Goal: Task Accomplishment & Management: Use online tool/utility

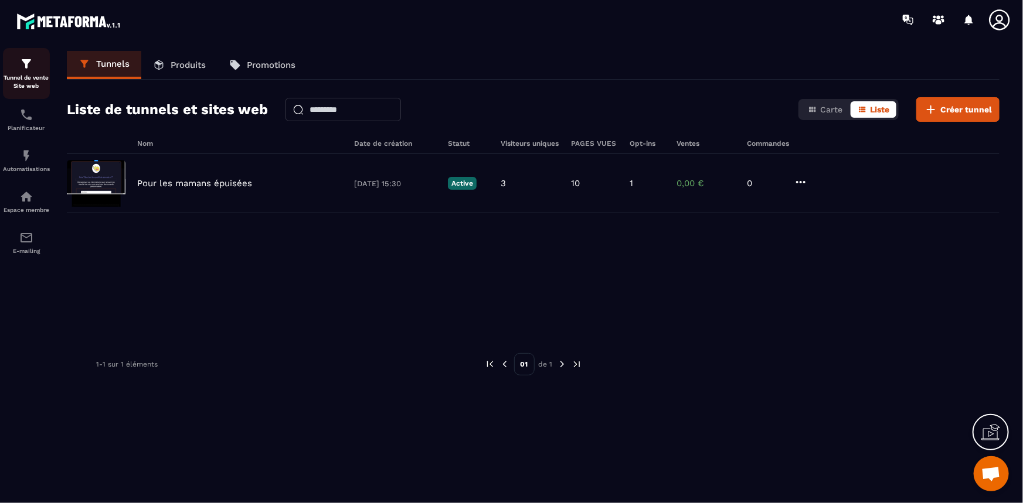
scroll to position [4400, 0]
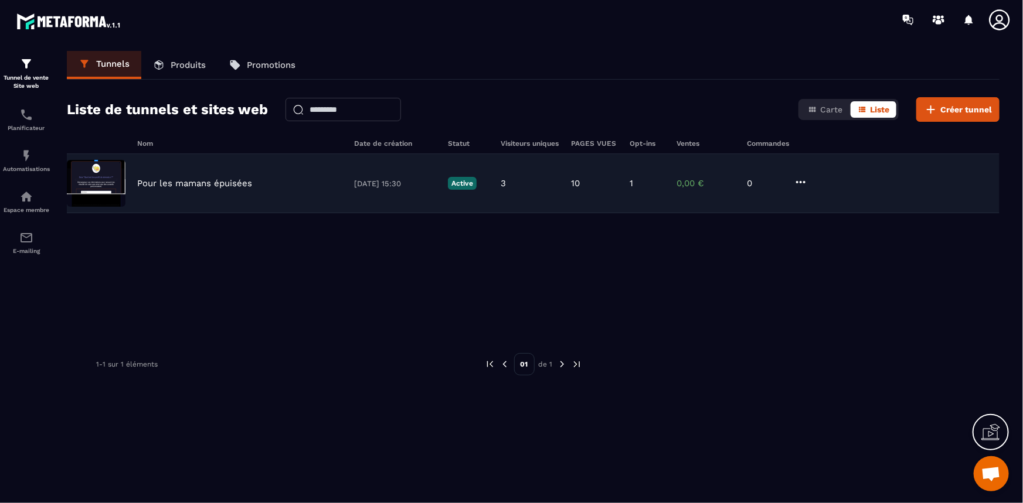
click at [162, 182] on p "Pour les mamans épuisées" at bounding box center [194, 183] width 115 height 11
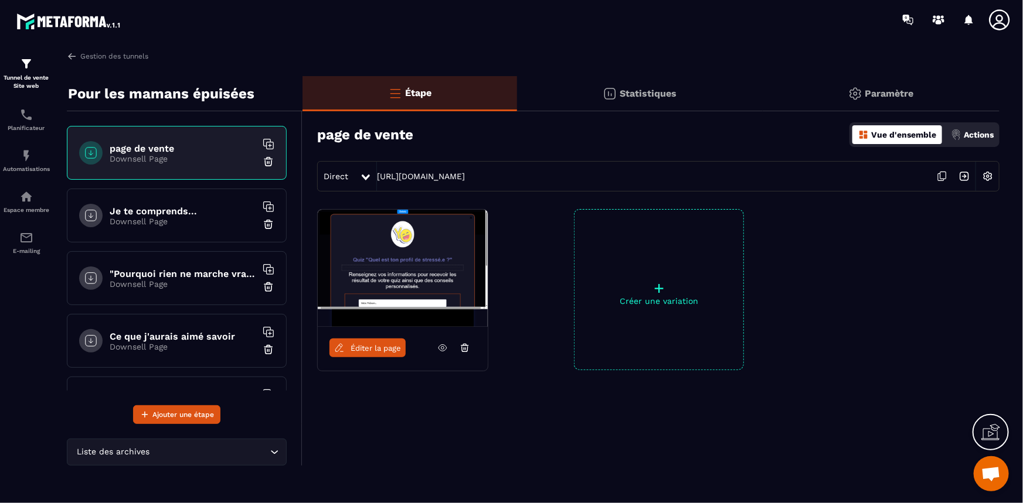
click at [989, 176] on img at bounding box center [987, 176] width 22 height 22
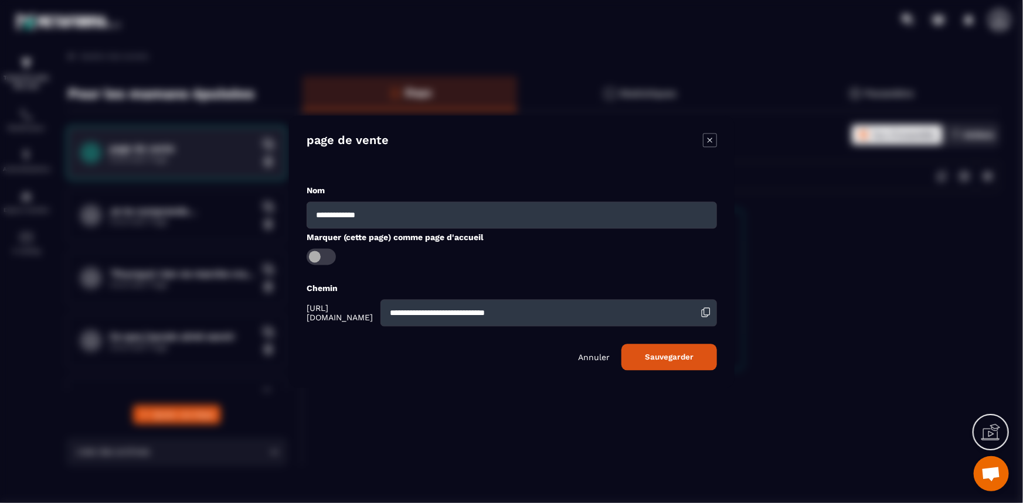
click at [707, 142] on icon "Modal window" at bounding box center [710, 140] width 14 height 14
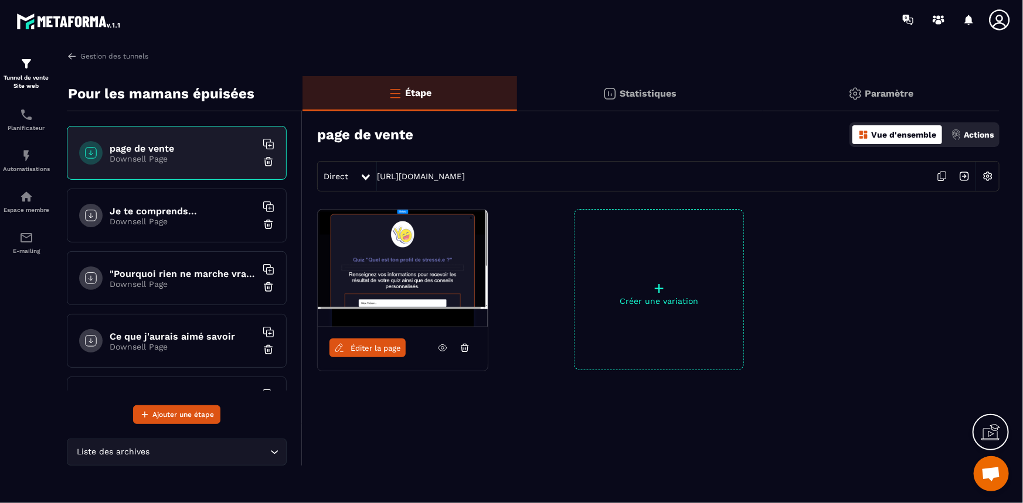
click at [134, 213] on h6 "Je te comprends..." at bounding box center [183, 211] width 147 height 11
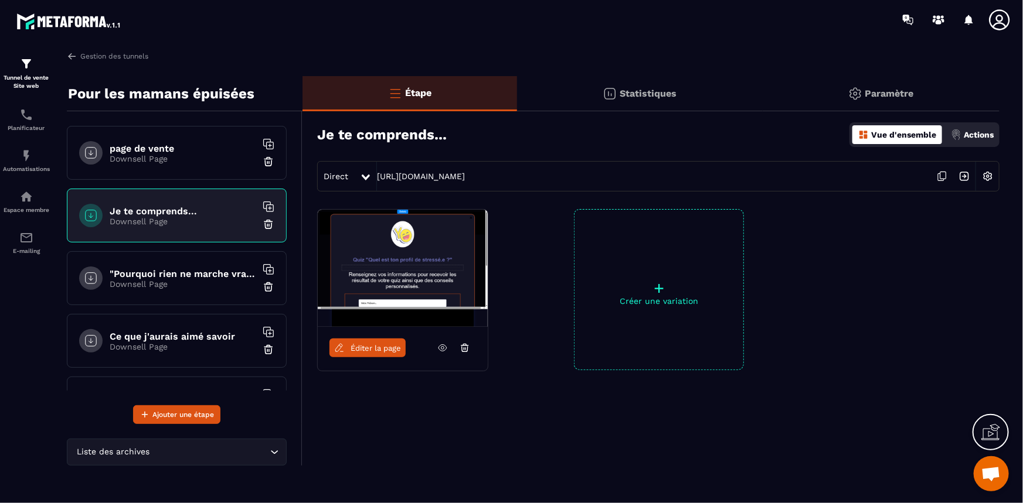
click at [991, 175] on img at bounding box center [987, 176] width 22 height 22
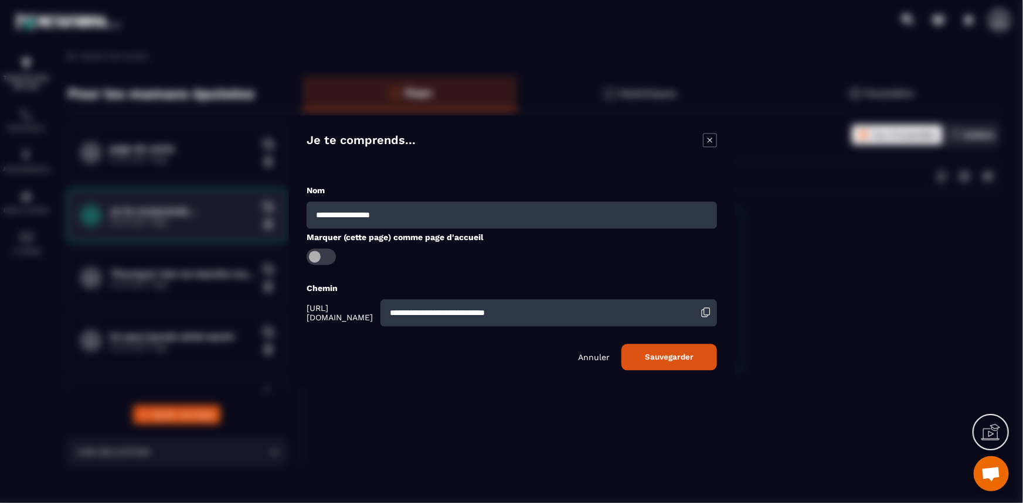
click at [586, 358] on p "Annuler" at bounding box center [594, 357] width 32 height 9
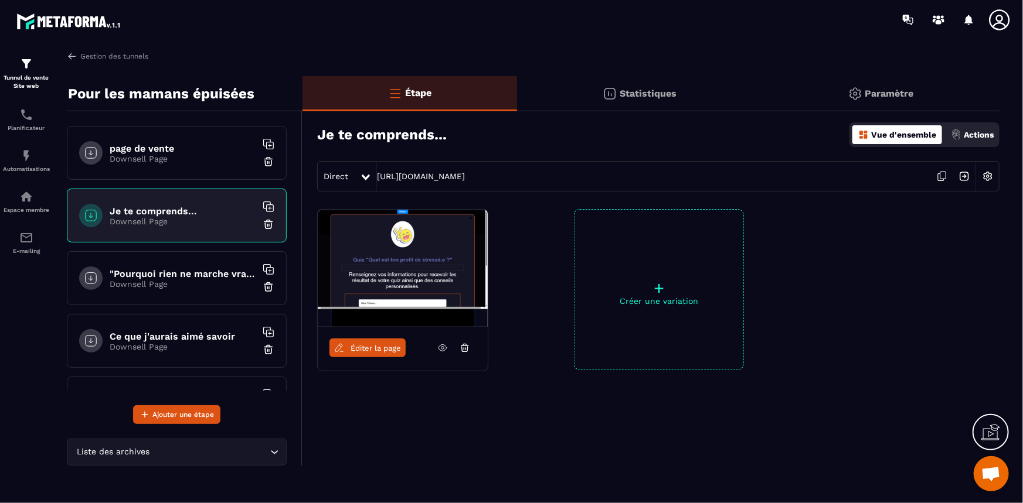
click at [374, 346] on span "Éditer la page" at bounding box center [376, 348] width 50 height 9
